Goal: Find specific page/section: Find specific page/section

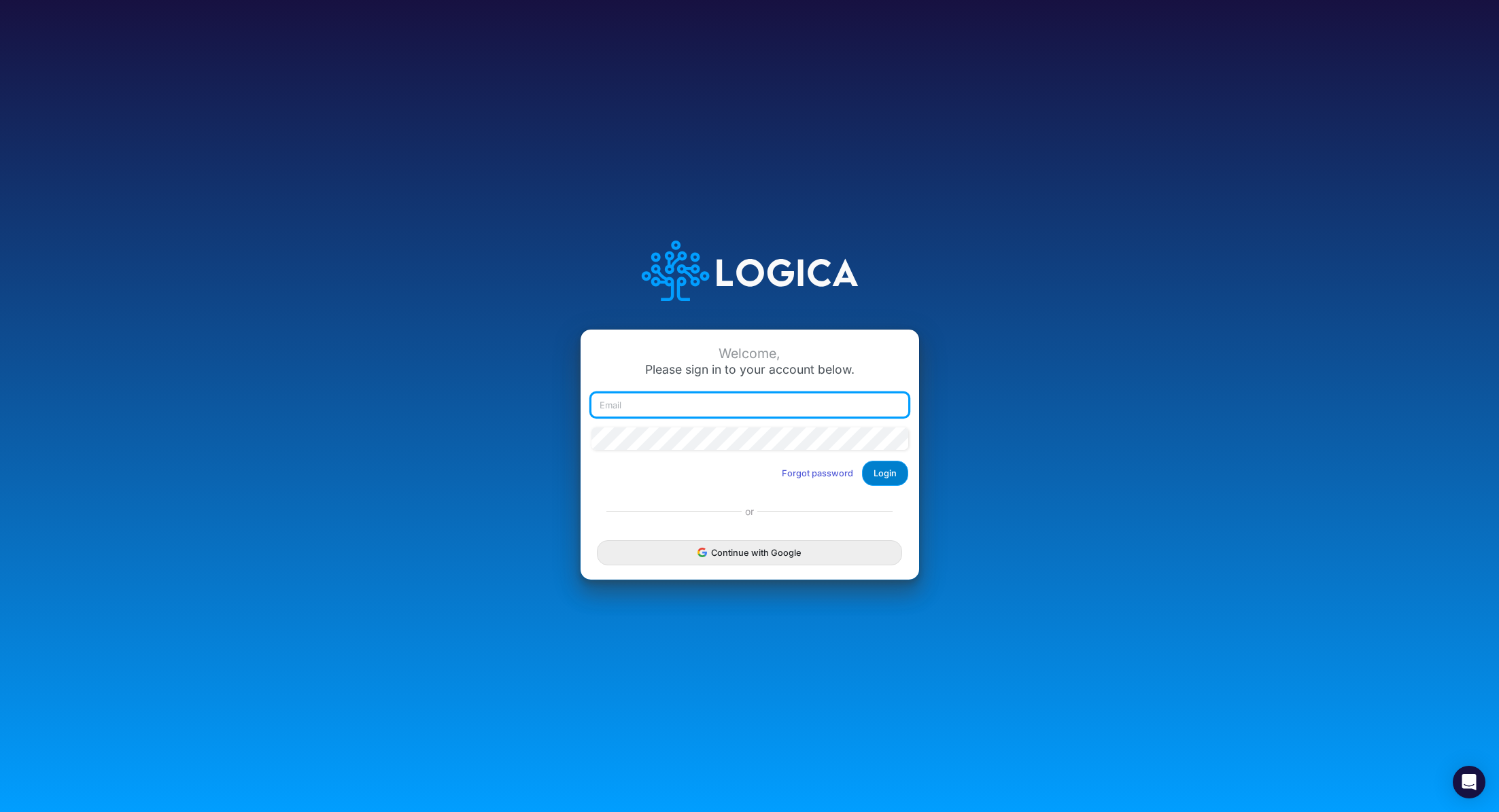
type input "renato.matsumoto@recargapay.com"
click at [887, 472] on button "Login" at bounding box center [885, 473] width 46 height 25
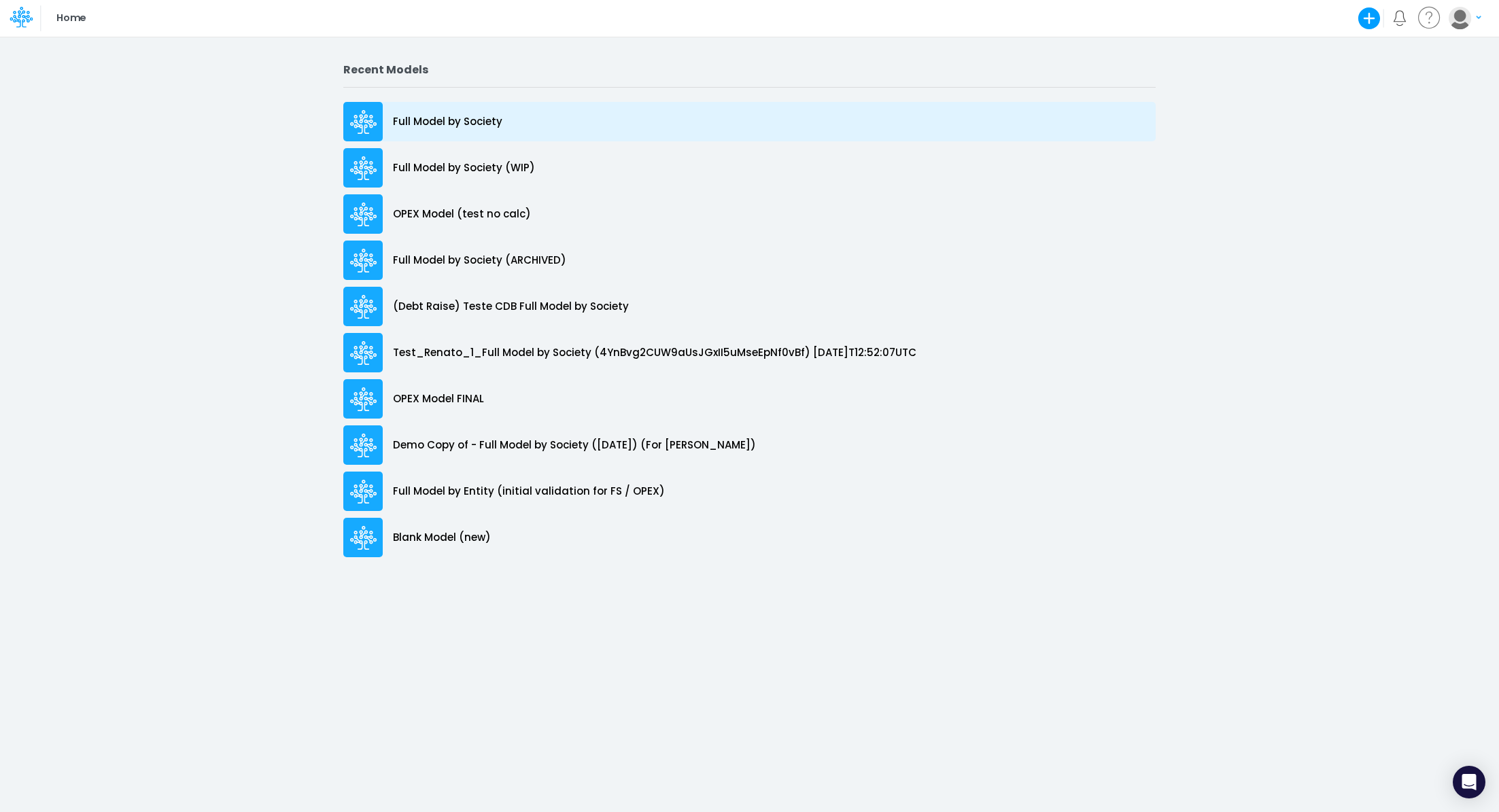
click at [466, 128] on p "Full Model by Society" at bounding box center [447, 122] width 109 height 16
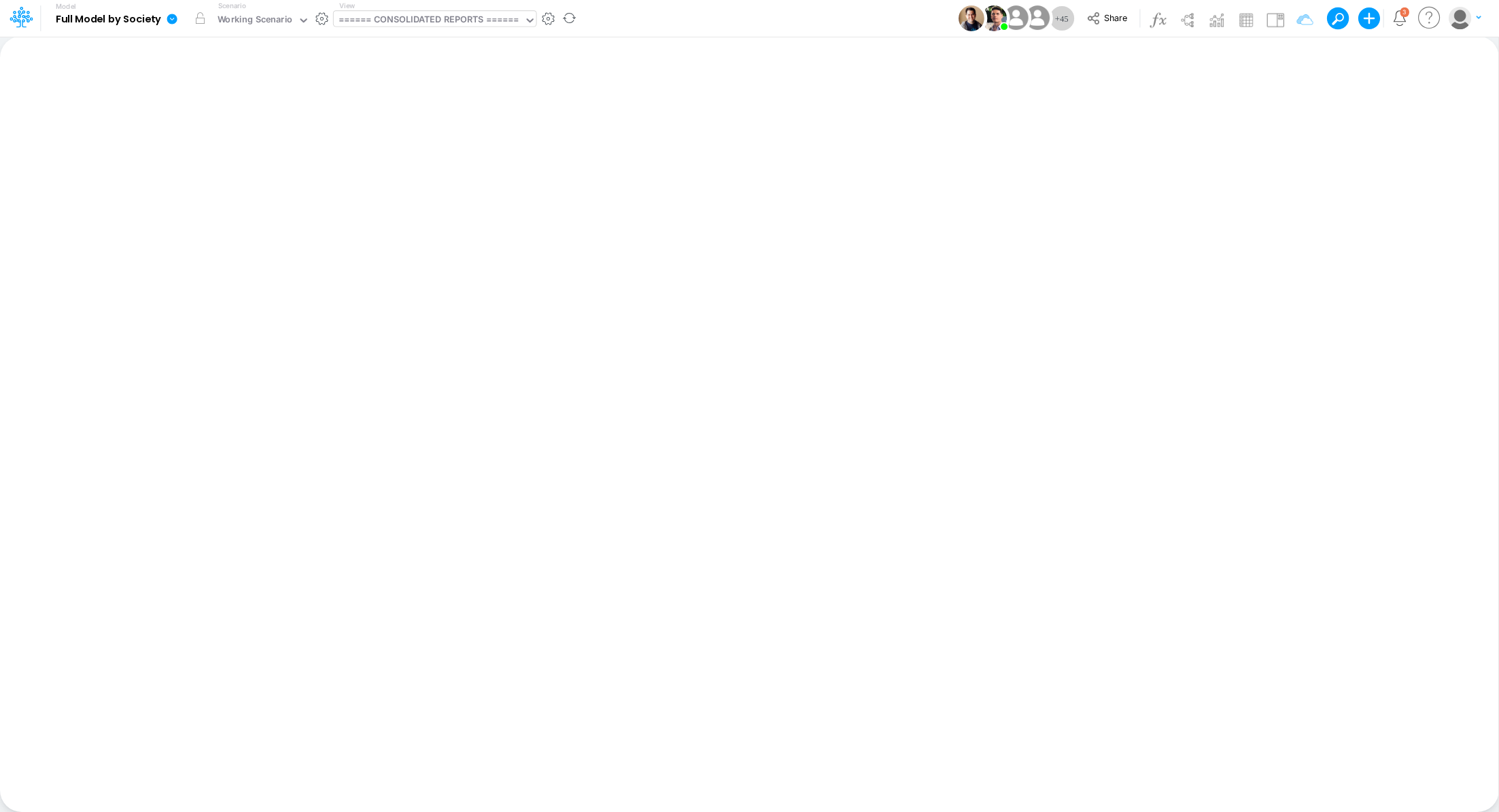
click at [439, 14] on div "====== CONSOLIDATED REPORTS ======" at bounding box center [429, 20] width 181 height 16
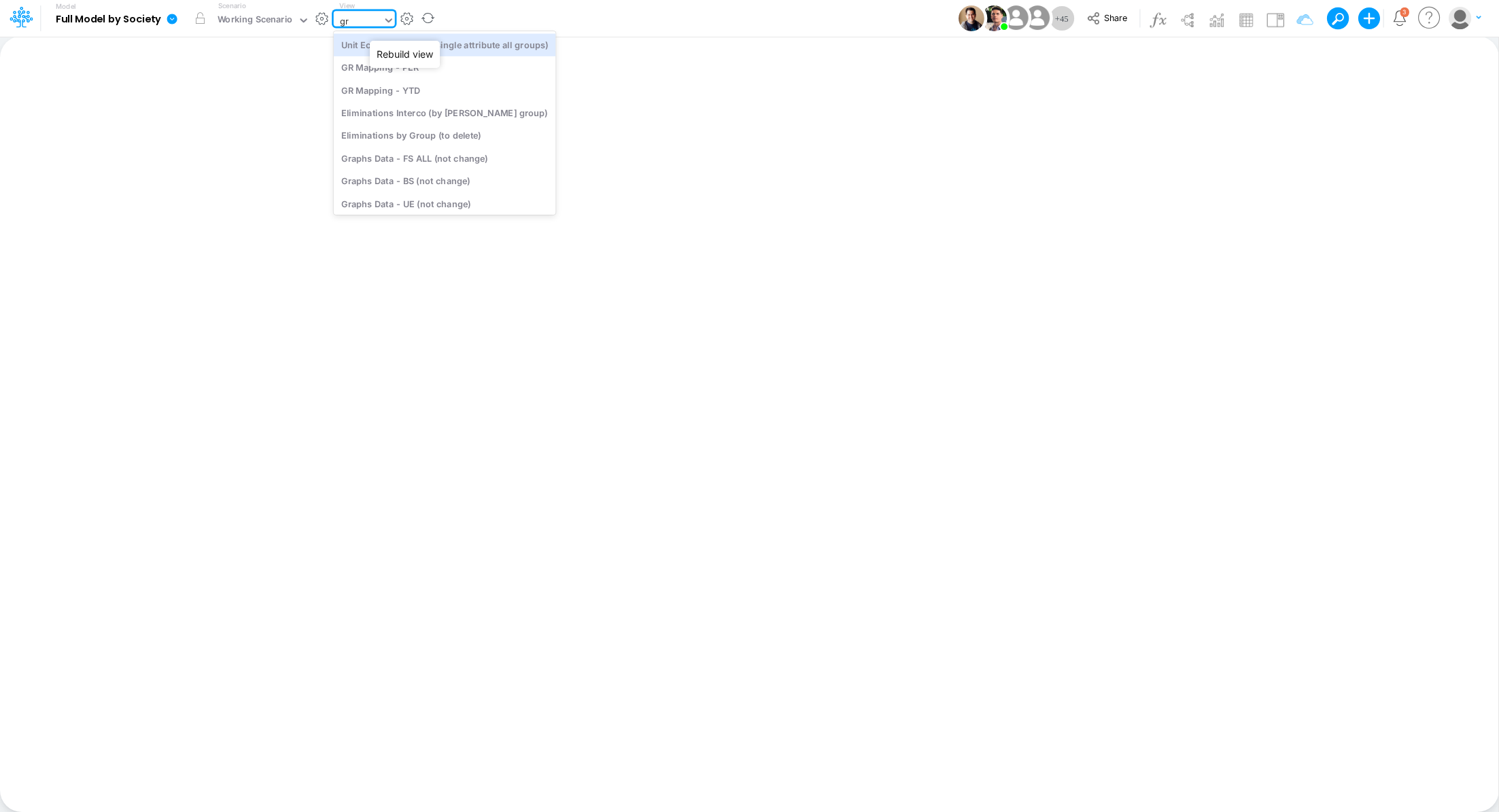
type input "gra"
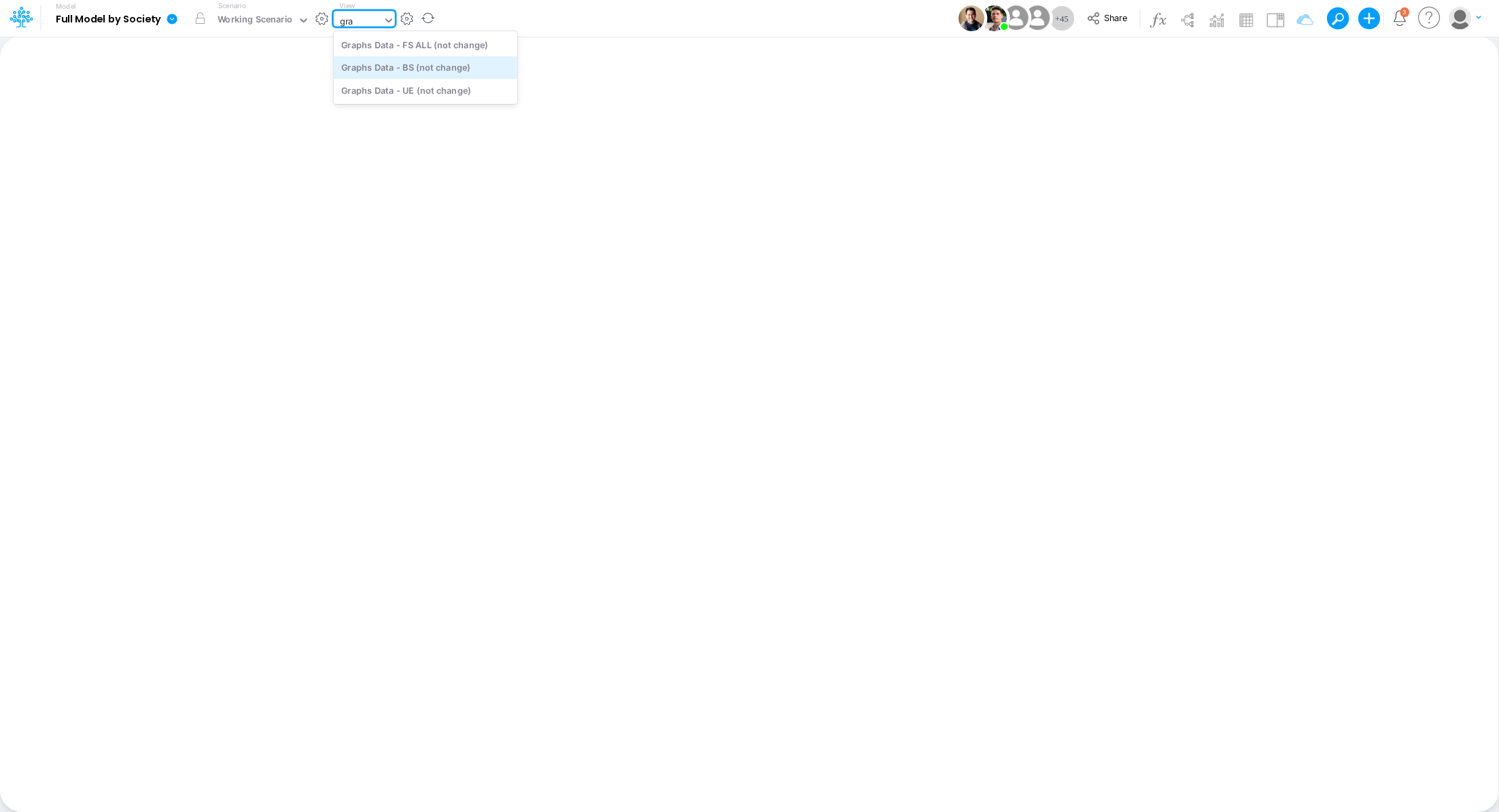
click at [431, 74] on div "Graphs Data - BS (not change)" at bounding box center [425, 67] width 184 height 23
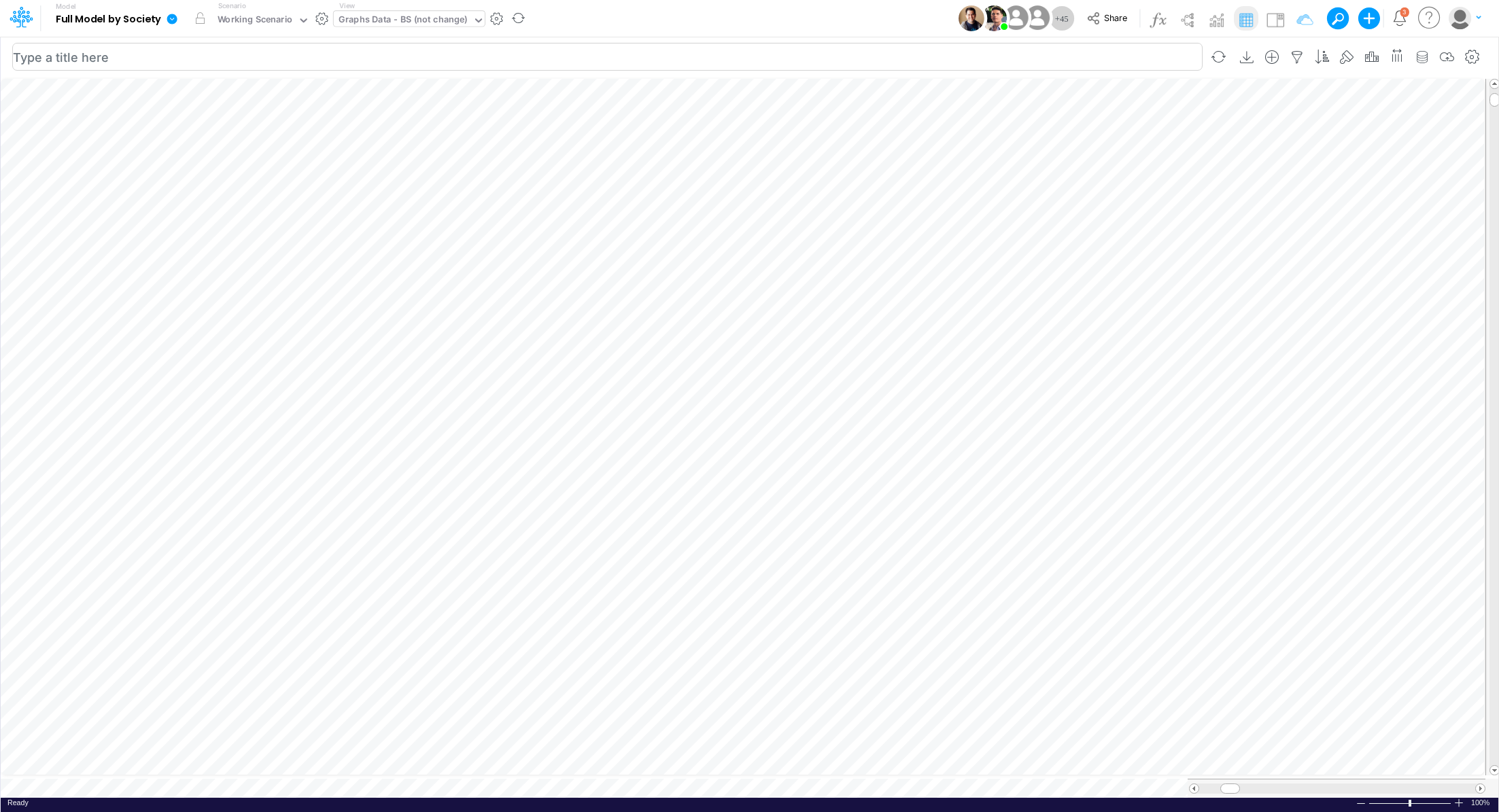
scroll to position [6, 2]
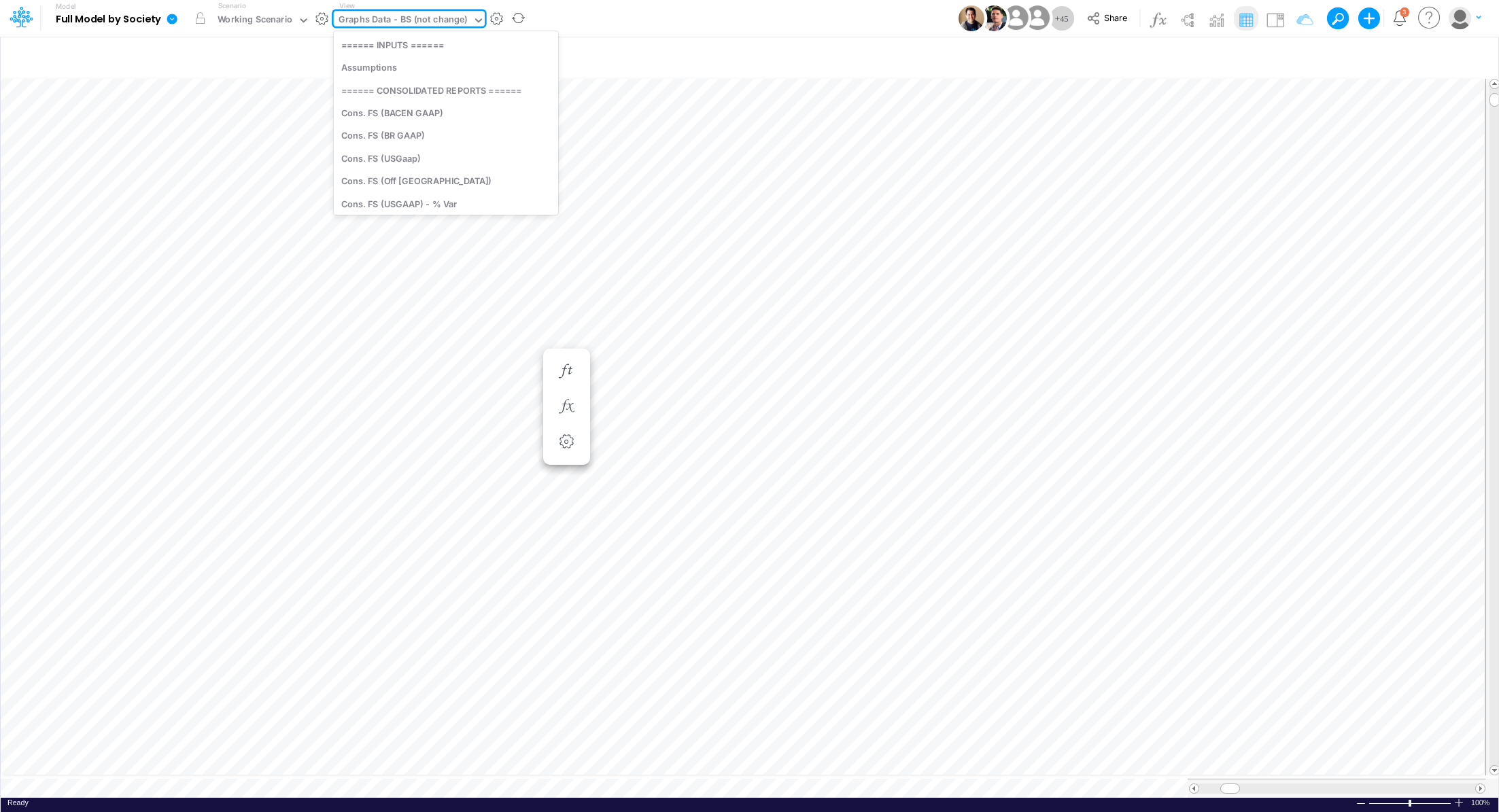
click at [398, 30] on div "Graphs Data - BS (not change)" at bounding box center [403, 21] width 138 height 20
type input "off"
click at [405, 70] on div "BS (Off [GEOGRAPHIC_DATA])" at bounding box center [425, 67] width 184 height 23
type input "BS (Off [GEOGRAPHIC_DATA]) - Detailed"
